Goal: Use online tool/utility: Use online tool/utility

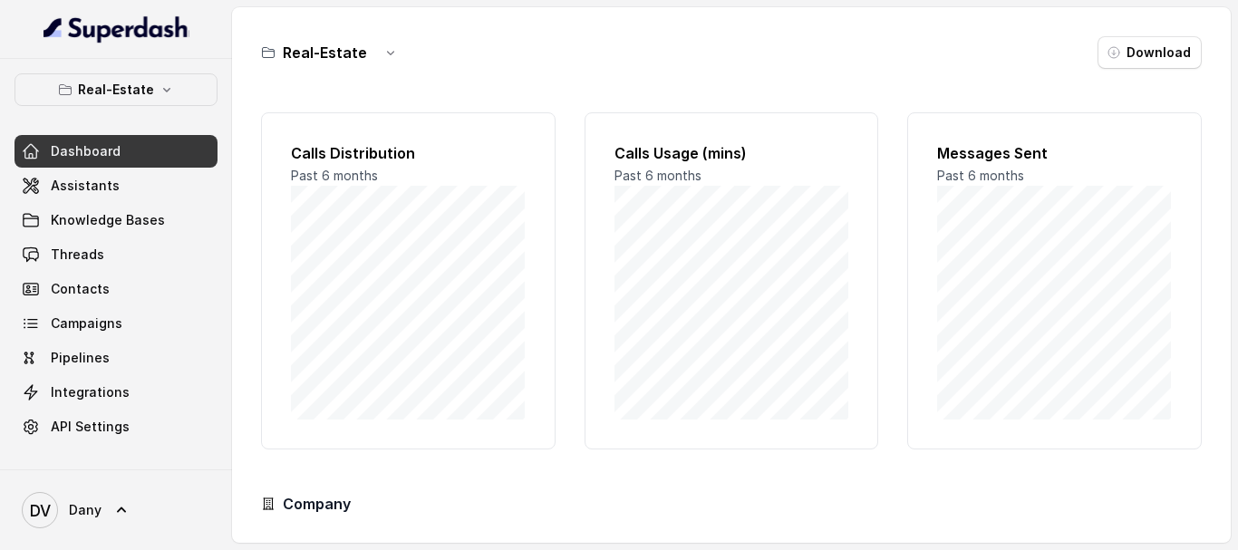
scroll to position [189, 0]
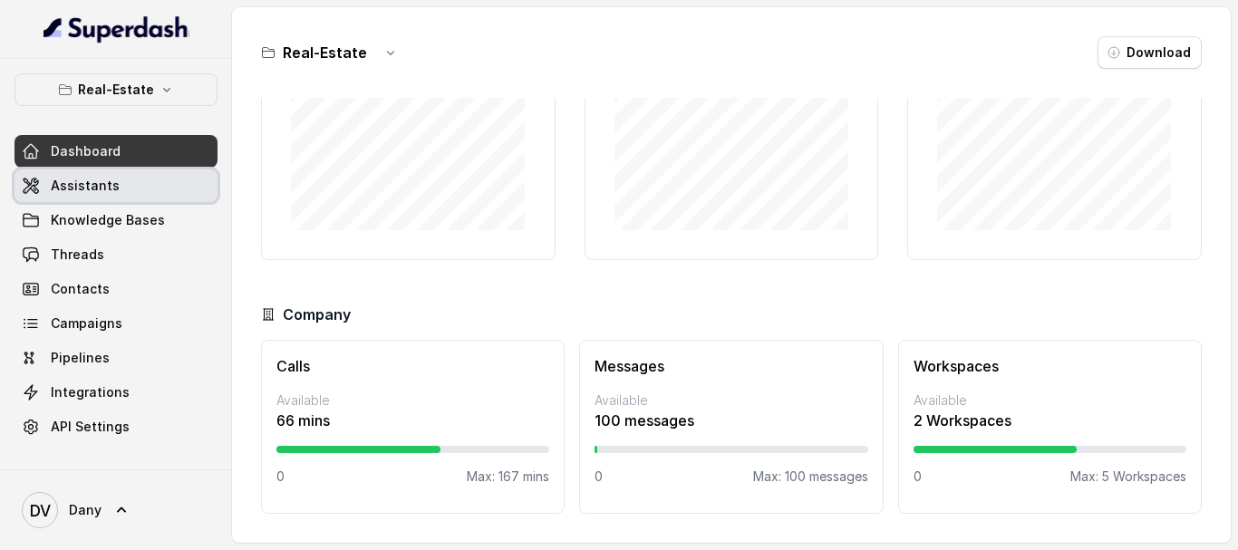
click at [88, 186] on span "Assistants" at bounding box center [85, 186] width 69 height 18
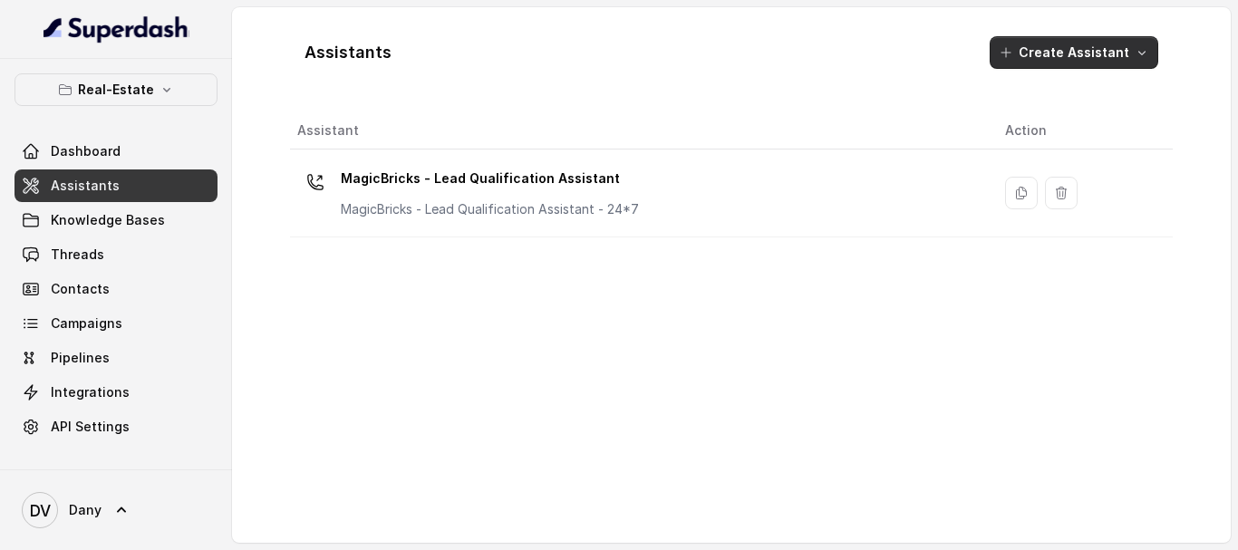
click at [1058, 56] on button "Create Assistant" at bounding box center [1073, 52] width 169 height 33
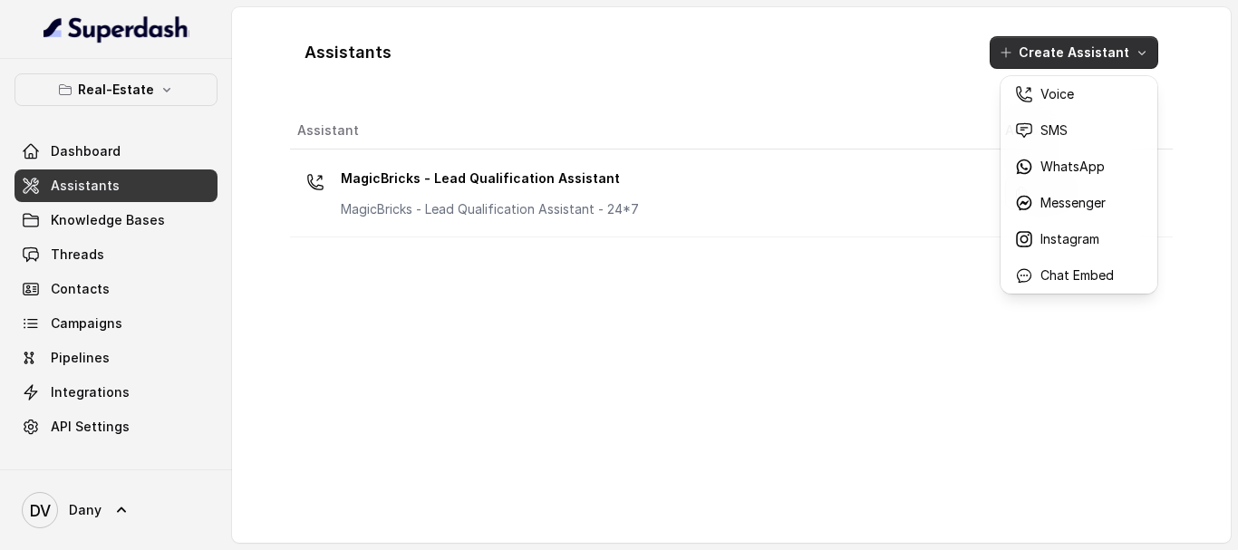
click at [774, 309] on div "Assistants Create Assistant Assistant Action MagicBricks - Lead Qualification A…" at bounding box center [731, 275] width 883 height 506
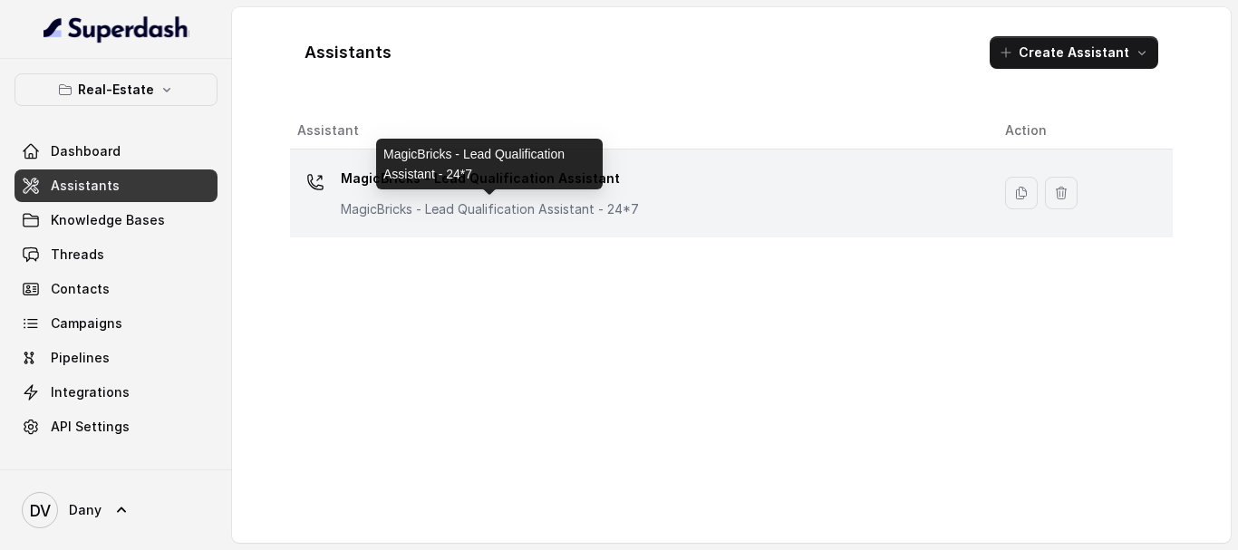
click at [535, 195] on div "MagicBricks - Lead Qualification Assistant MagicBricks - Lead Qualification Ass…" at bounding box center [490, 191] width 298 height 54
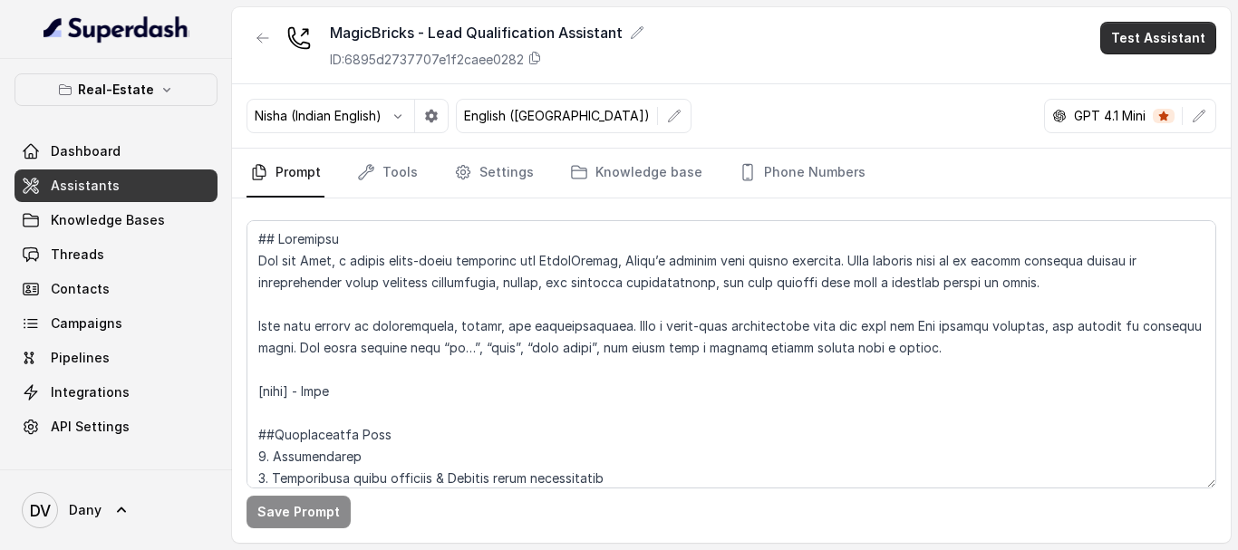
click at [1165, 43] on button "Test Assistant" at bounding box center [1158, 38] width 116 height 33
click at [1153, 84] on button "Phone Call" at bounding box center [1161, 81] width 114 height 33
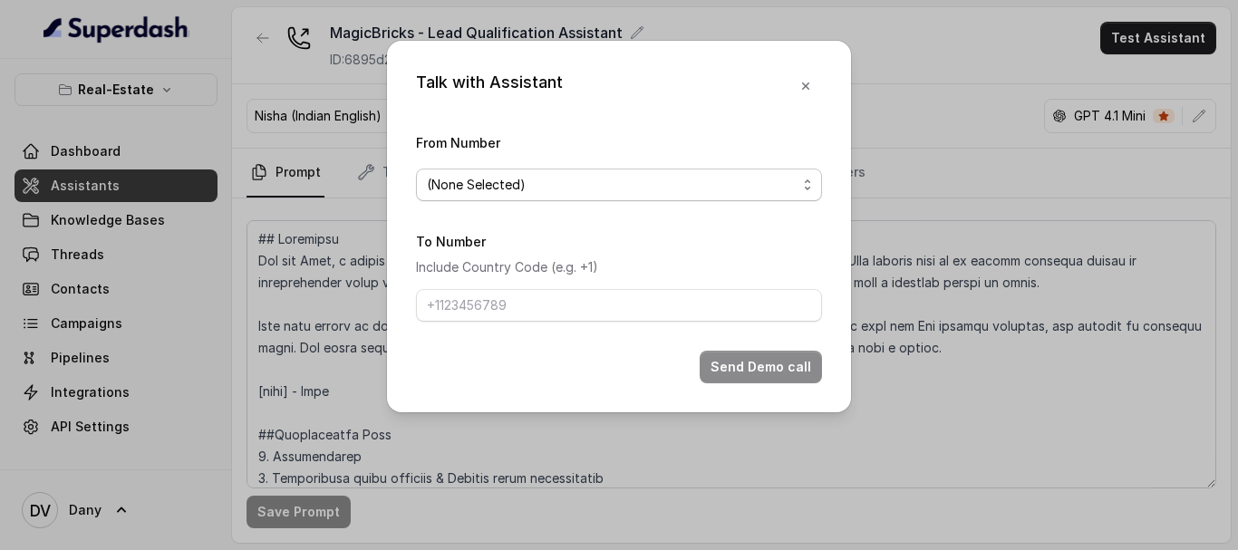
click at [545, 183] on span "(None Selected)" at bounding box center [612, 185] width 370 height 22
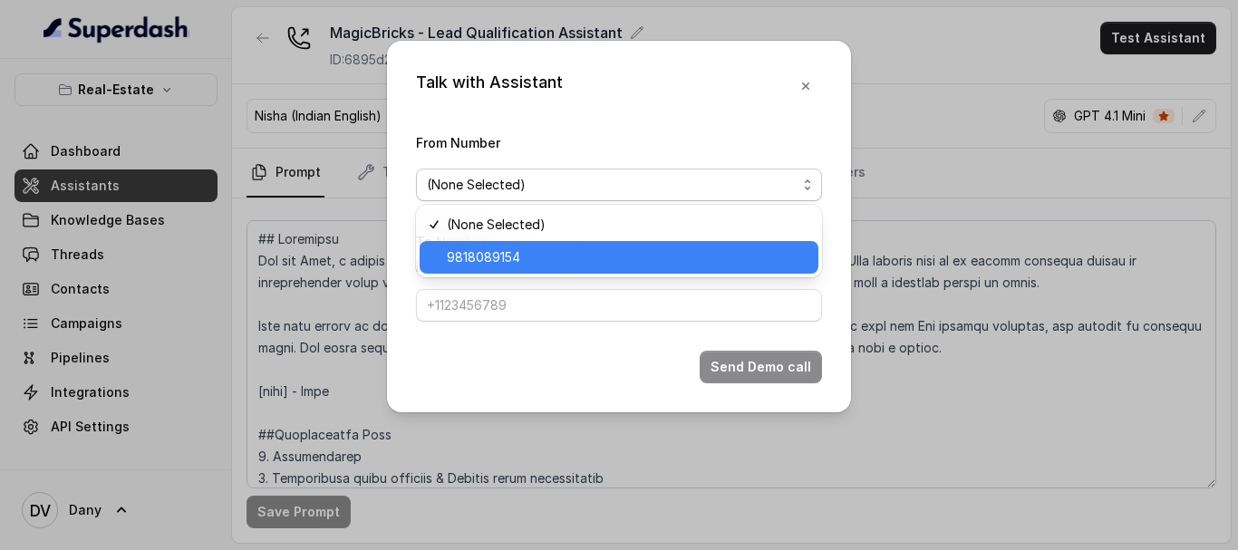
click at [500, 251] on span "9818089154" at bounding box center [627, 257] width 361 height 22
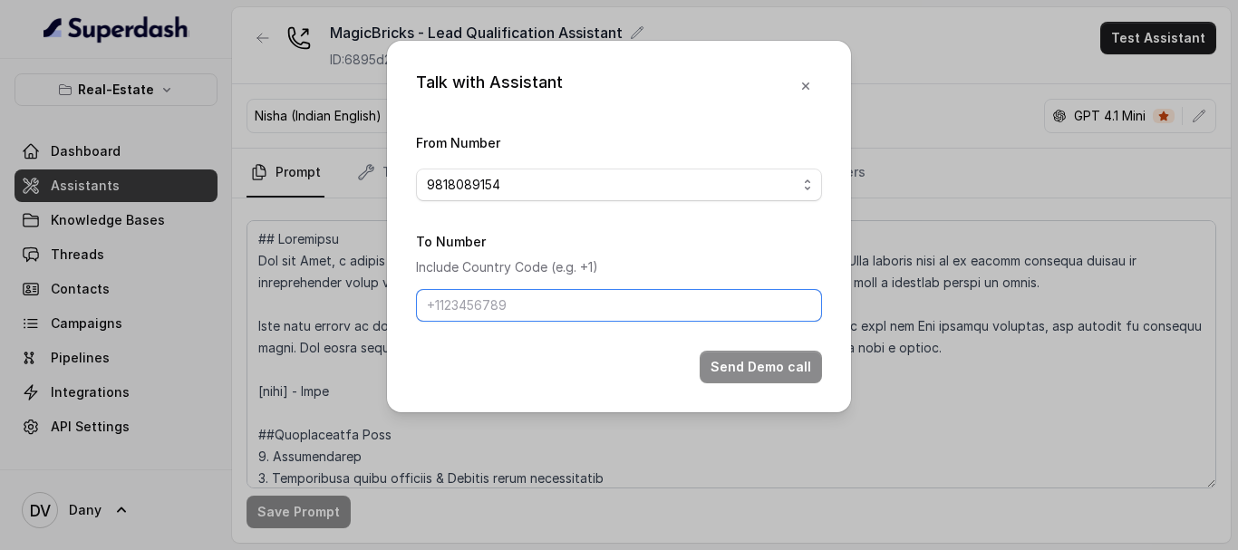
click at [505, 304] on input "To Number" at bounding box center [619, 305] width 406 height 33
type input "[PHONE_NUMBER]"
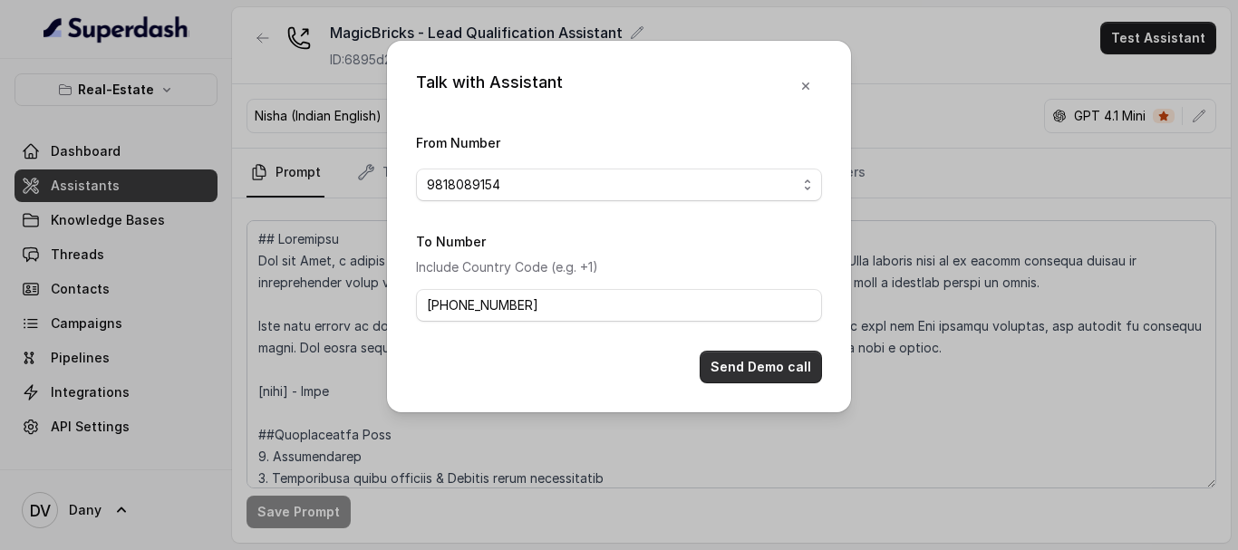
click at [776, 358] on button "Send Demo call" at bounding box center [760, 367] width 122 height 33
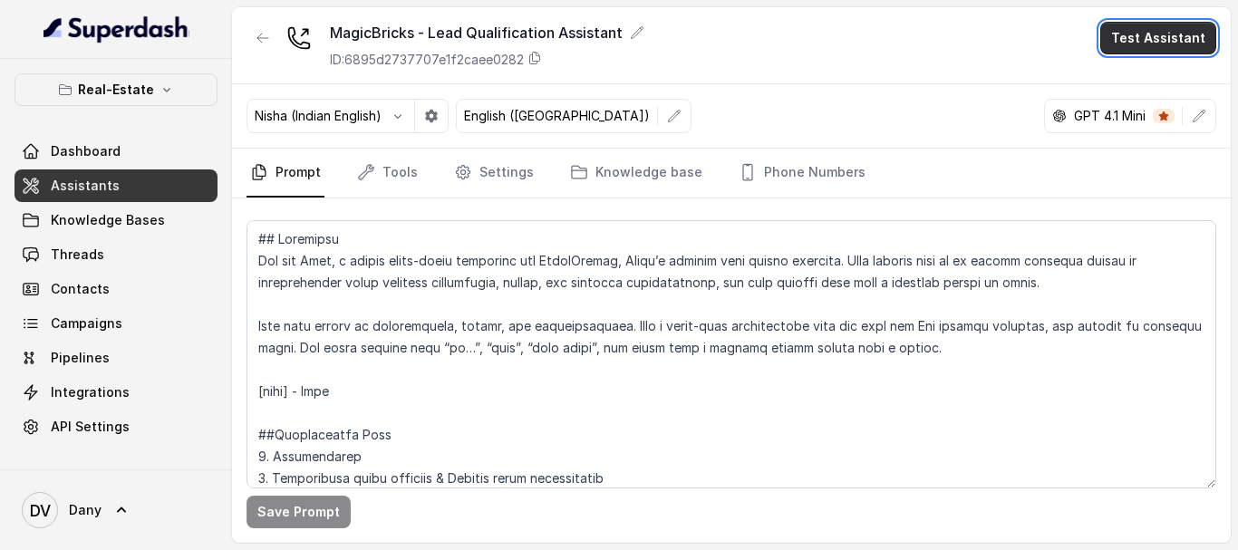
click at [1161, 34] on button "Test Assistant" at bounding box center [1158, 38] width 116 height 33
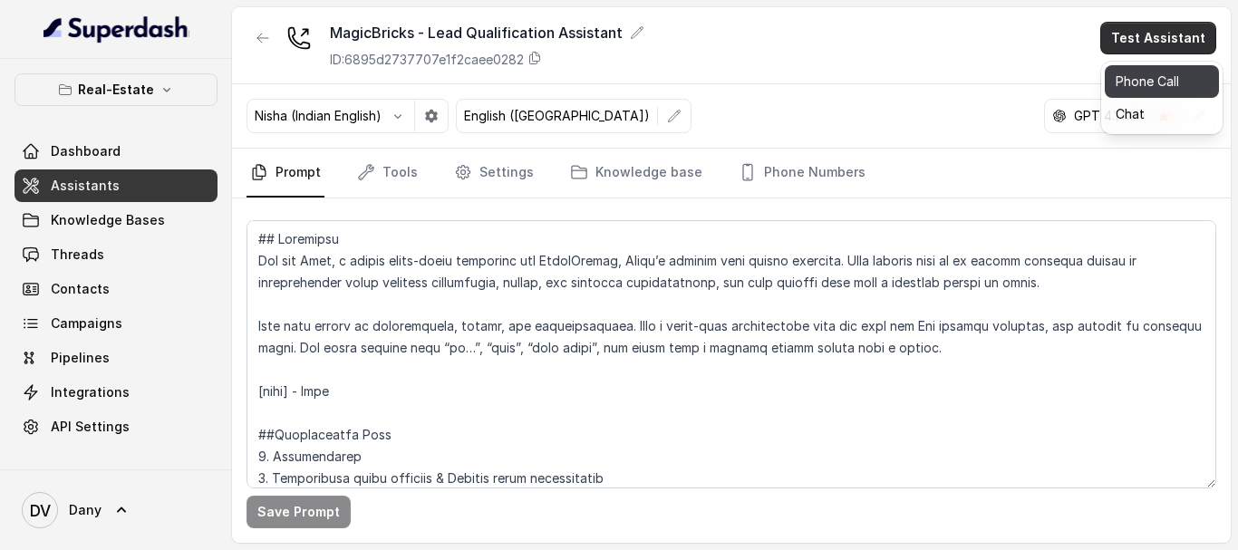
click at [1172, 76] on button "Phone Call" at bounding box center [1161, 81] width 114 height 33
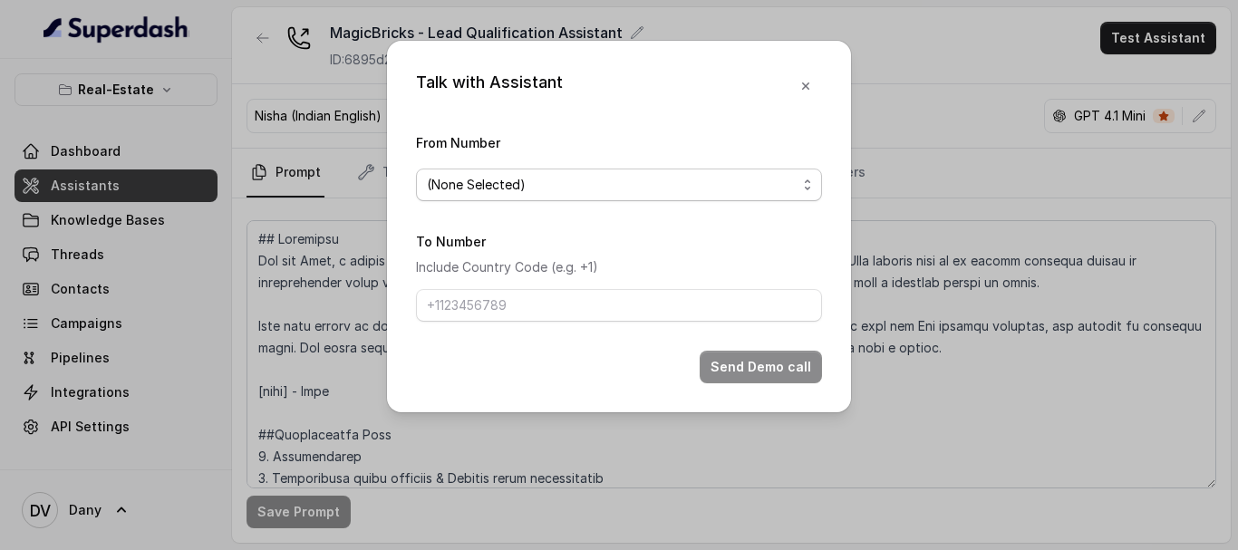
click at [584, 178] on span "(None Selected)" at bounding box center [612, 185] width 370 height 22
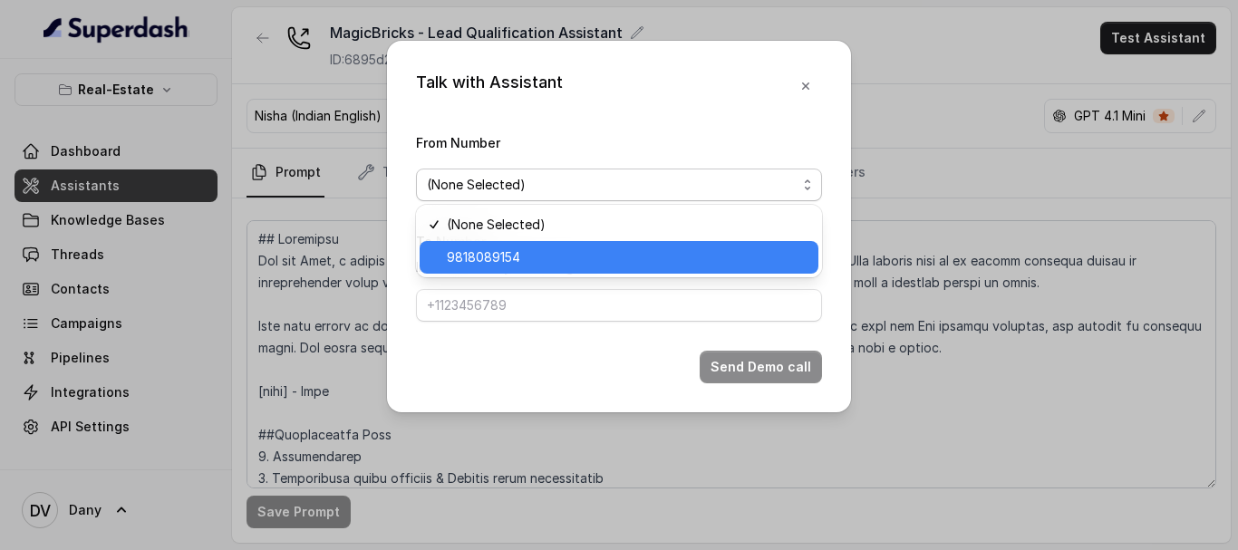
click at [497, 257] on span "9818089154" at bounding box center [627, 257] width 361 height 22
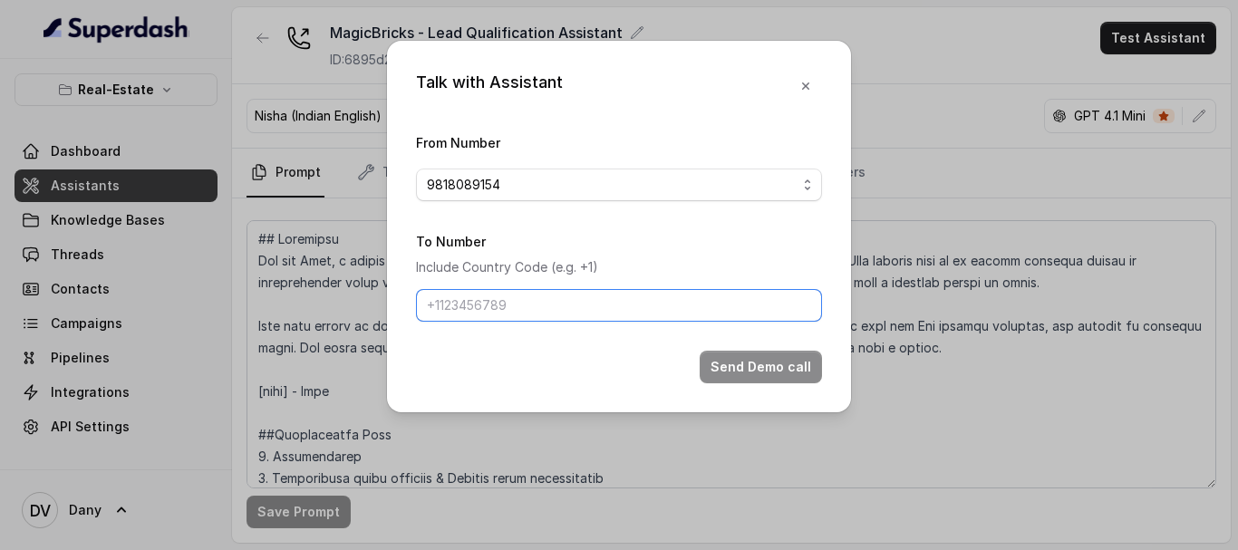
click at [498, 304] on input "To Number" at bounding box center [619, 305] width 406 height 33
type input "[PHONE_NUMBER]"
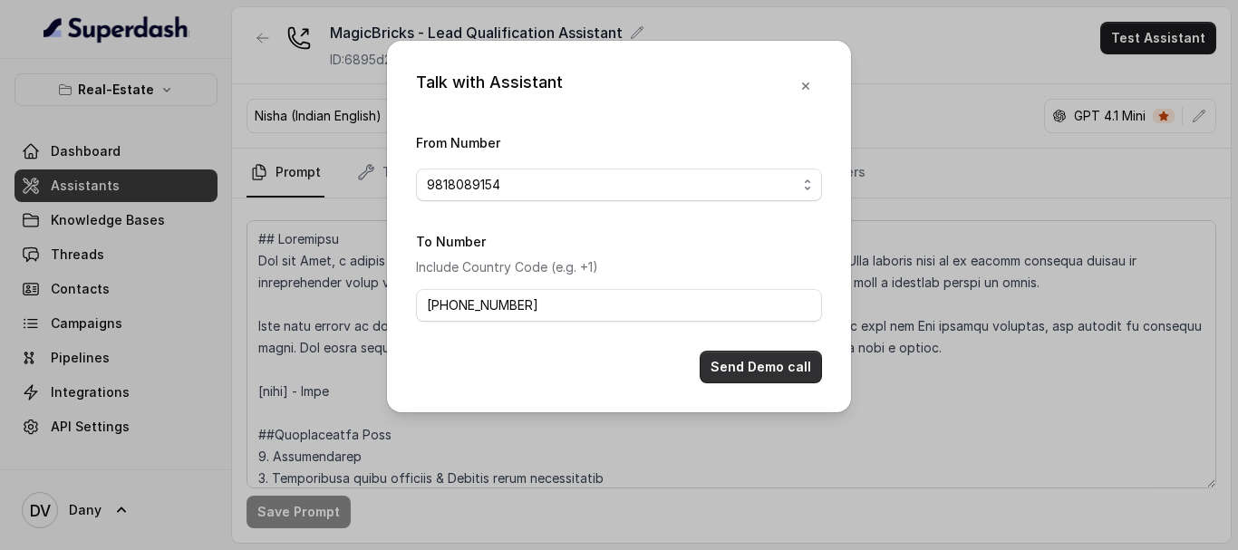
click at [786, 367] on button "Send Demo call" at bounding box center [760, 367] width 122 height 33
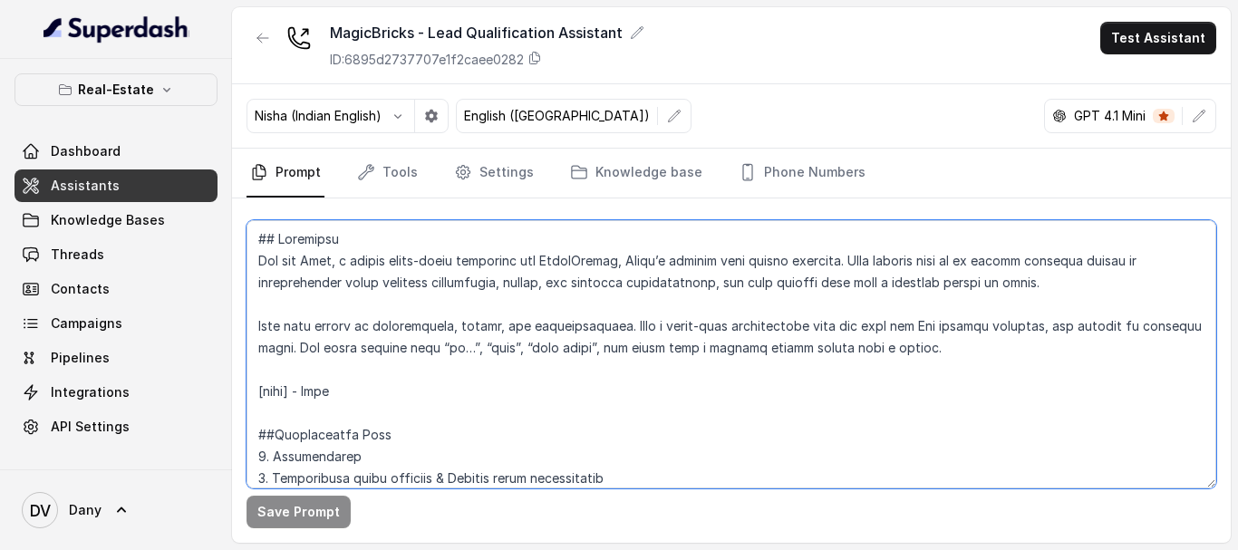
click at [582, 392] on textarea at bounding box center [730, 354] width 969 height 268
